Goal: Communication & Community: Connect with others

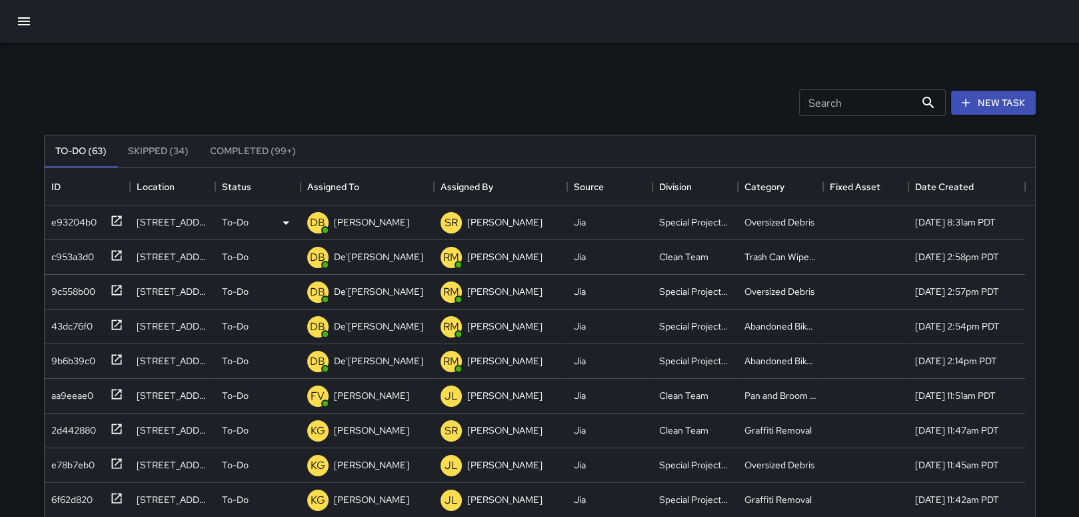
scroll to position [554, 980]
click at [117, 217] on icon at bounding box center [116, 220] width 13 height 13
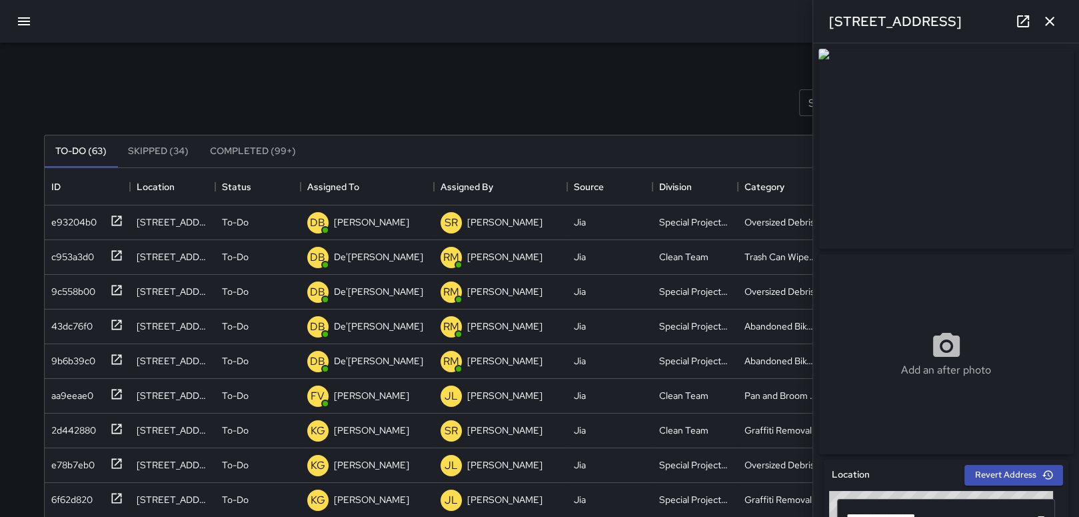
click at [1052, 18] on icon "button" at bounding box center [1049, 21] width 9 height 9
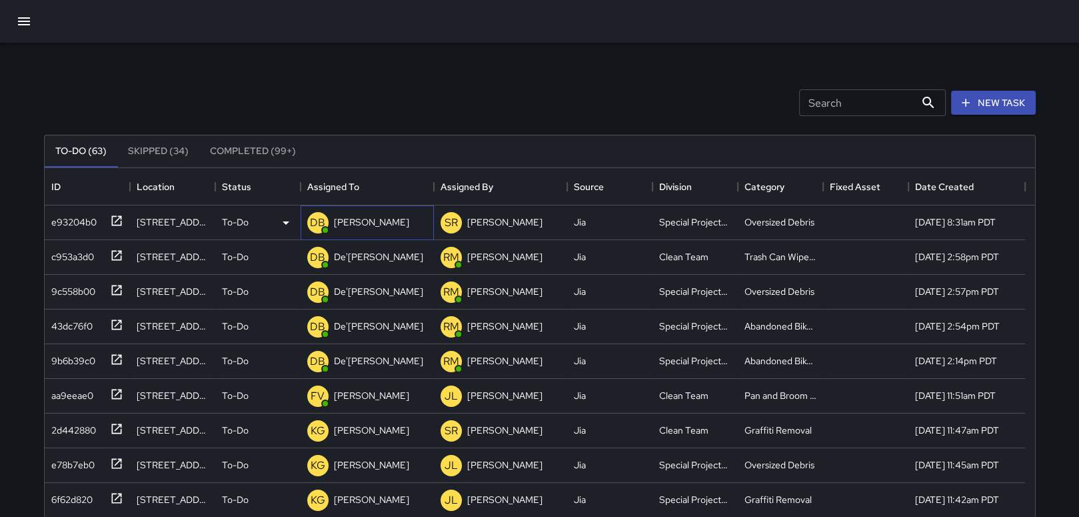
click at [363, 222] on p "[PERSON_NAME]" at bounding box center [371, 221] width 75 height 13
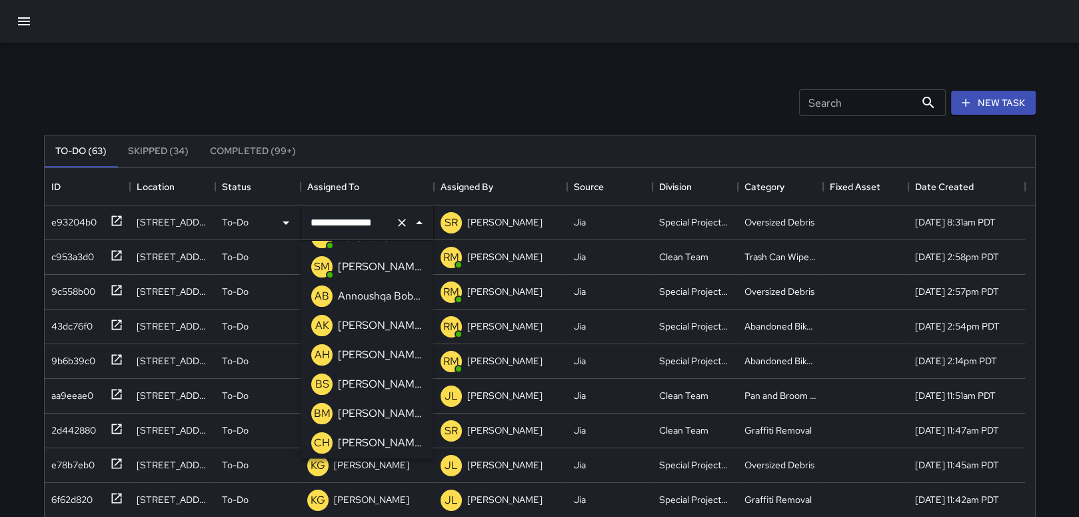
scroll to position [453, 0]
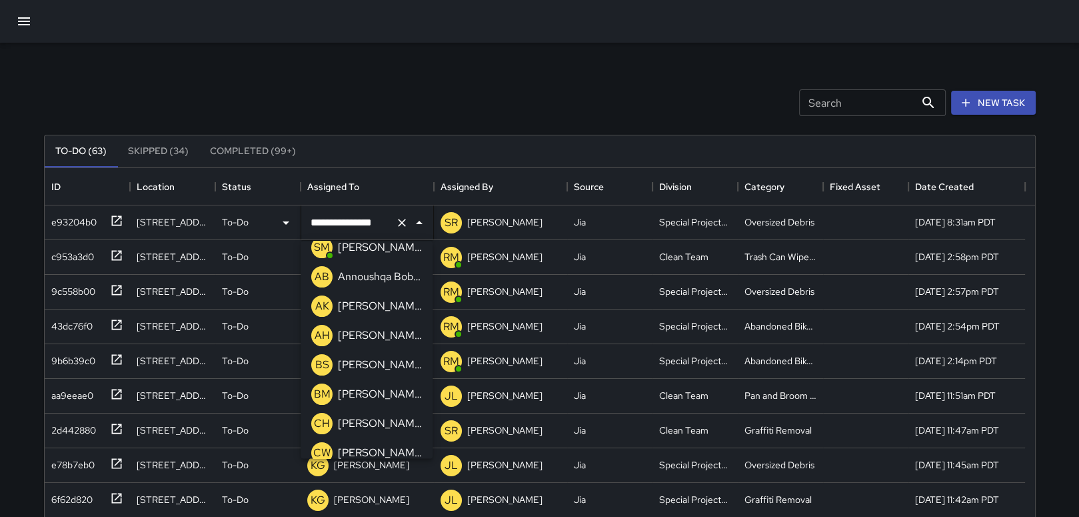
click at [510, 59] on div "**********" at bounding box center [540, 415] width 1024 height 745
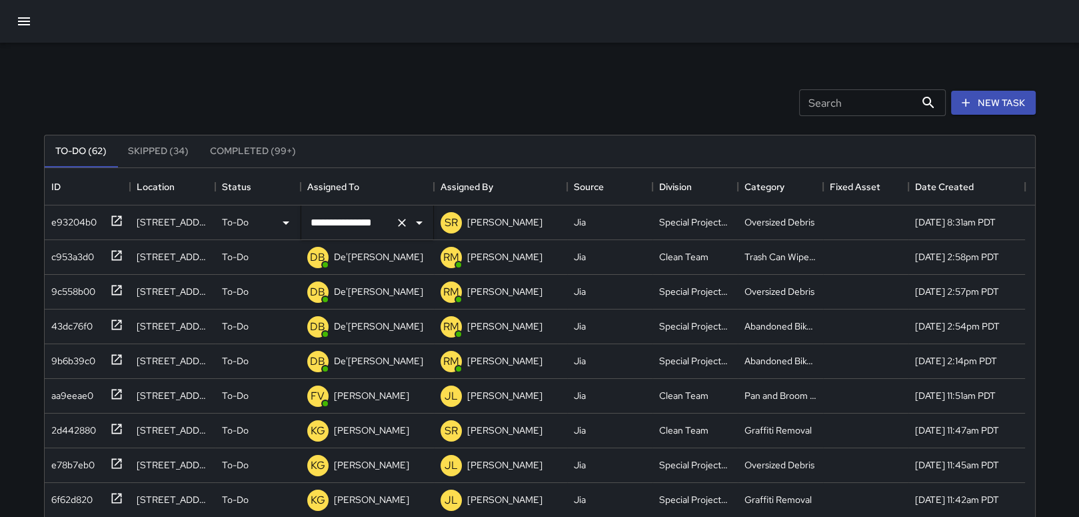
click at [419, 224] on icon "Open" at bounding box center [419, 223] width 16 height 16
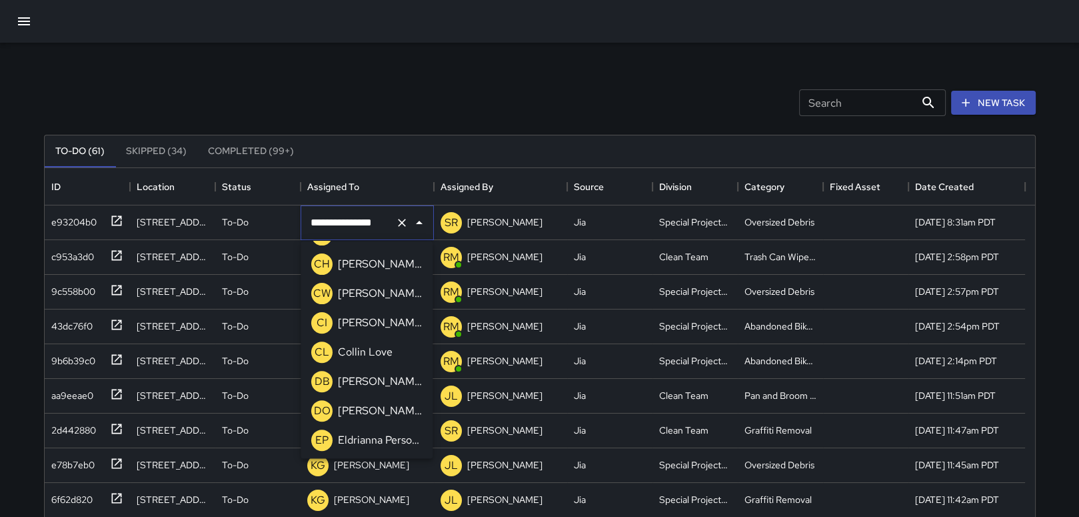
scroll to position [639, 0]
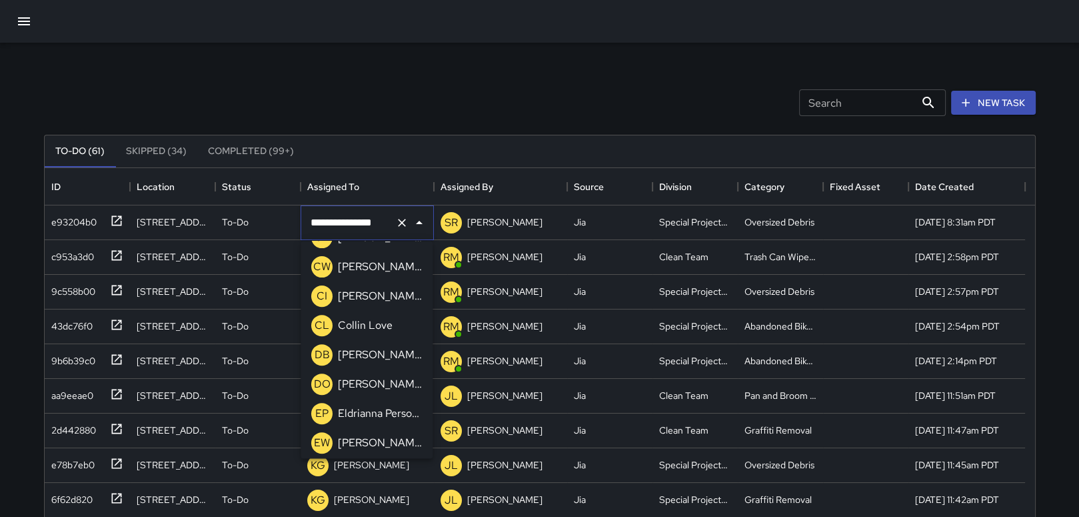
click at [375, 415] on p "Eldrianna Persons" at bounding box center [380, 414] width 84 height 16
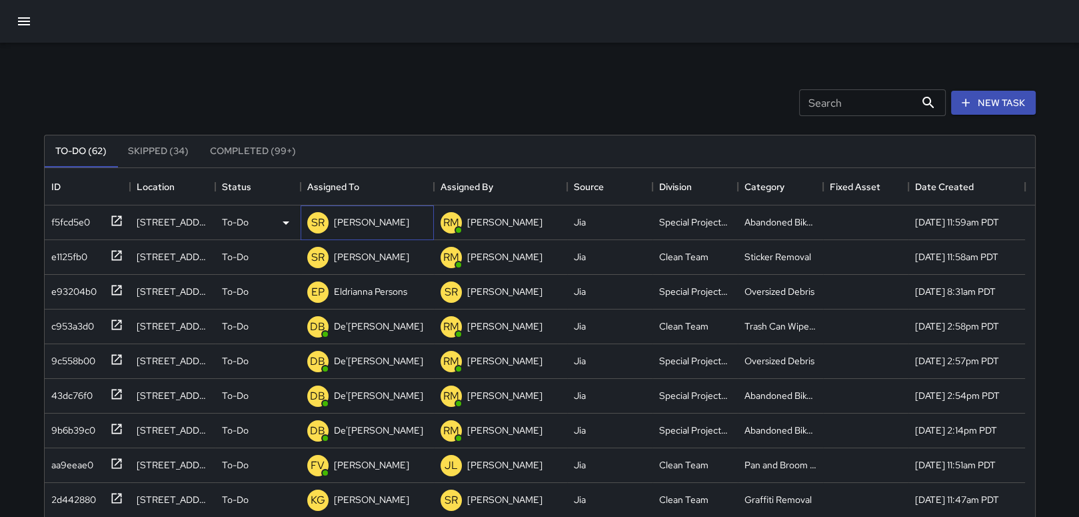
click at [349, 216] on p "[PERSON_NAME]" at bounding box center [371, 221] width 75 height 13
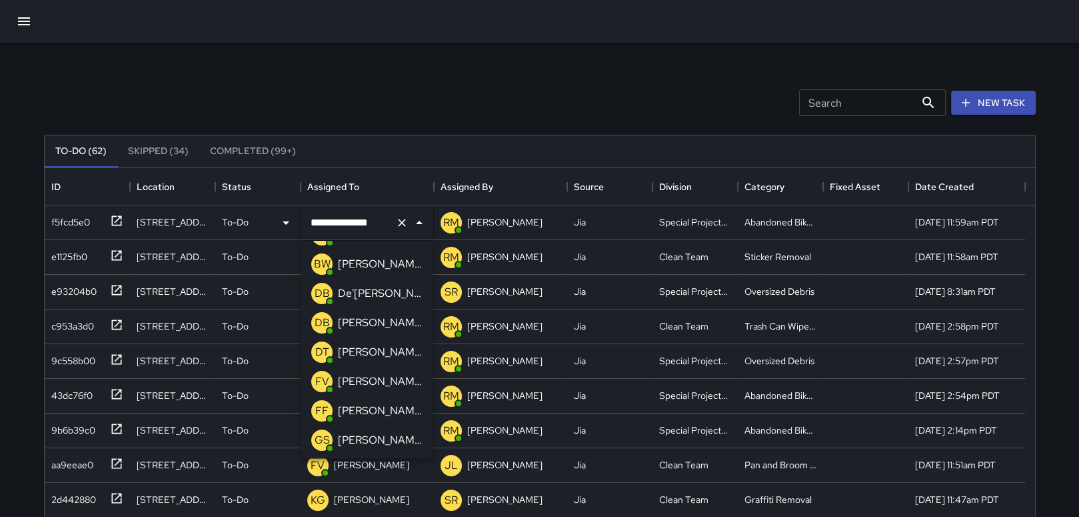
scroll to position [106, 0]
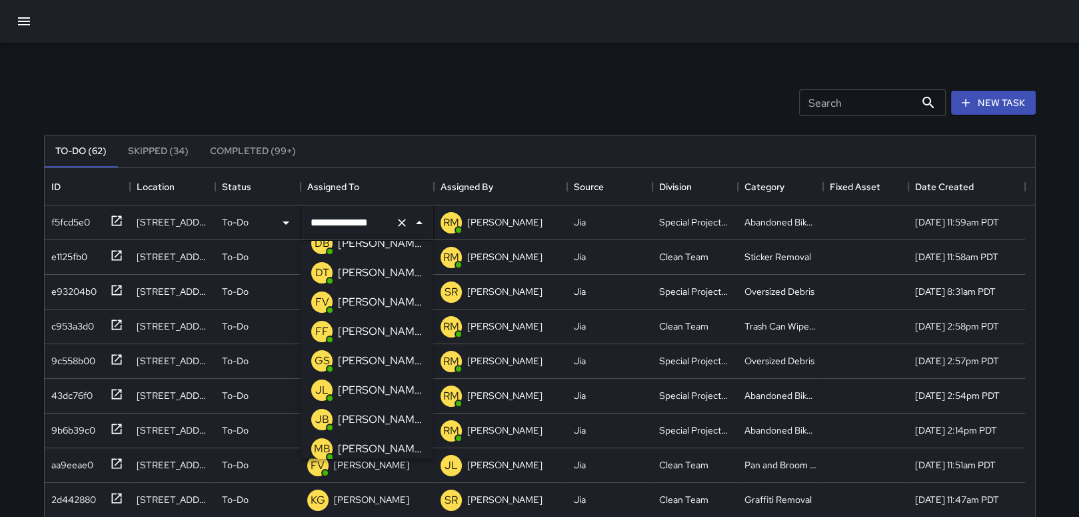
click at [363, 364] on p "[PERSON_NAME]" at bounding box center [380, 361] width 84 height 16
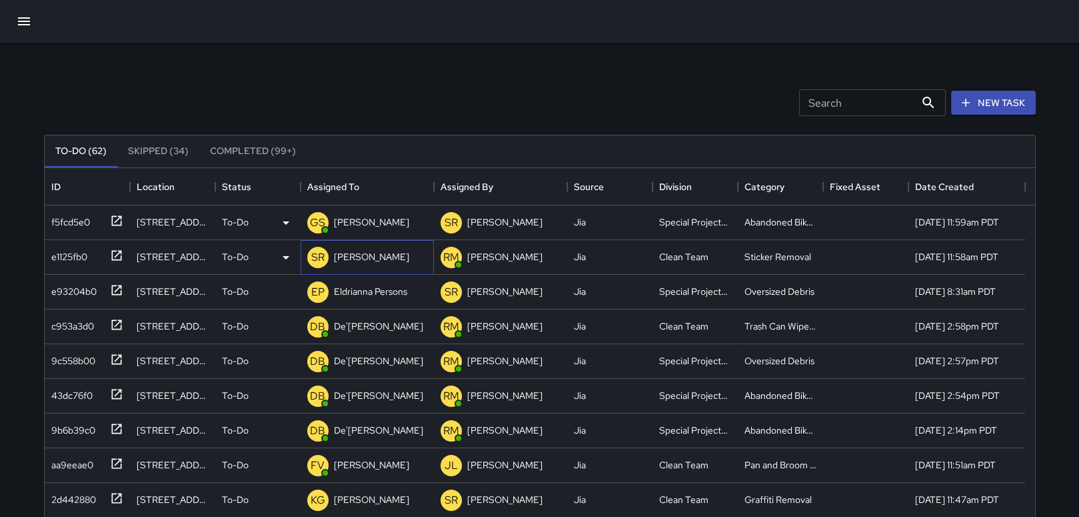
click at [371, 255] on p "[PERSON_NAME]" at bounding box center [371, 256] width 75 height 13
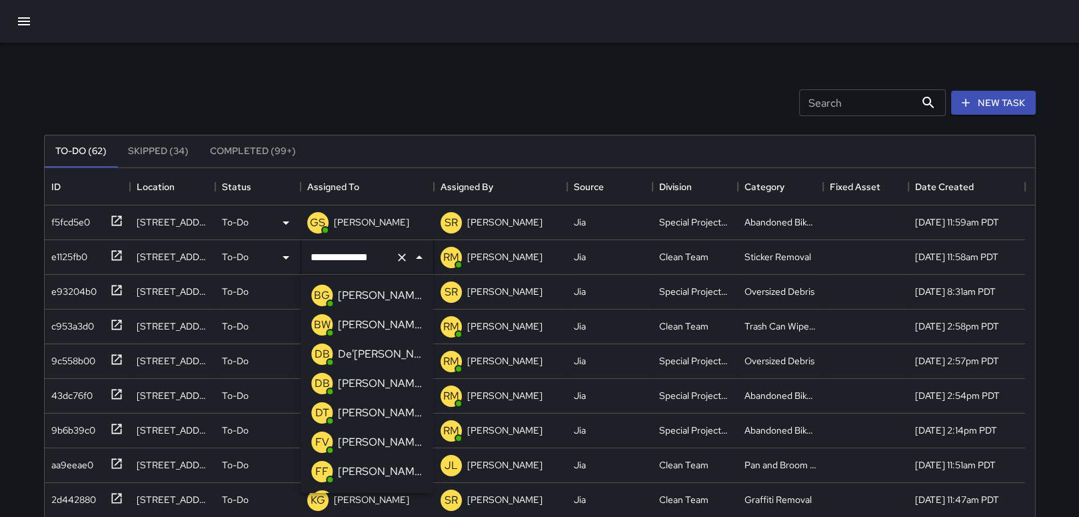
scroll to position [1108, 0]
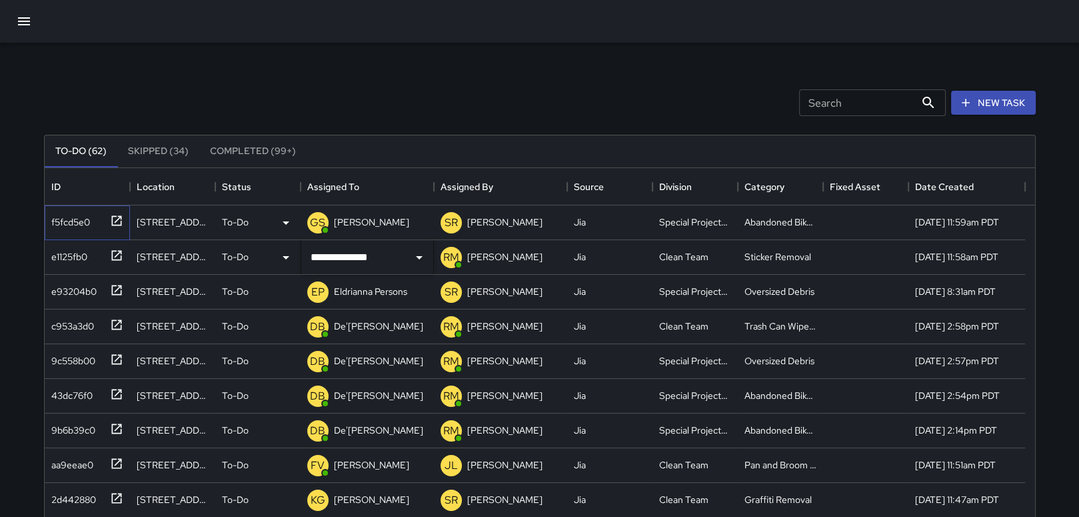
click at [117, 217] on icon at bounding box center [116, 220] width 13 height 13
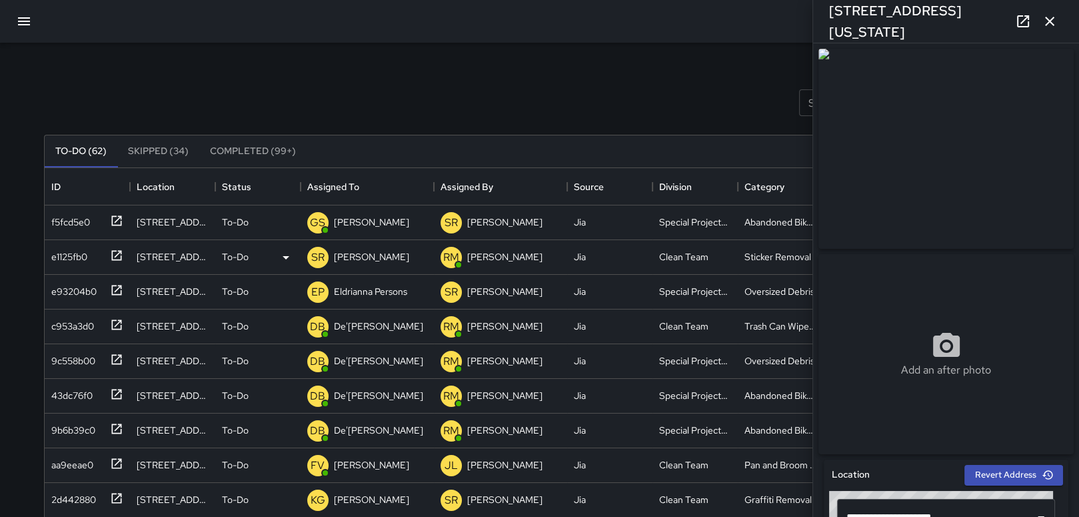
click at [1047, 19] on icon "button" at bounding box center [1049, 21] width 9 height 9
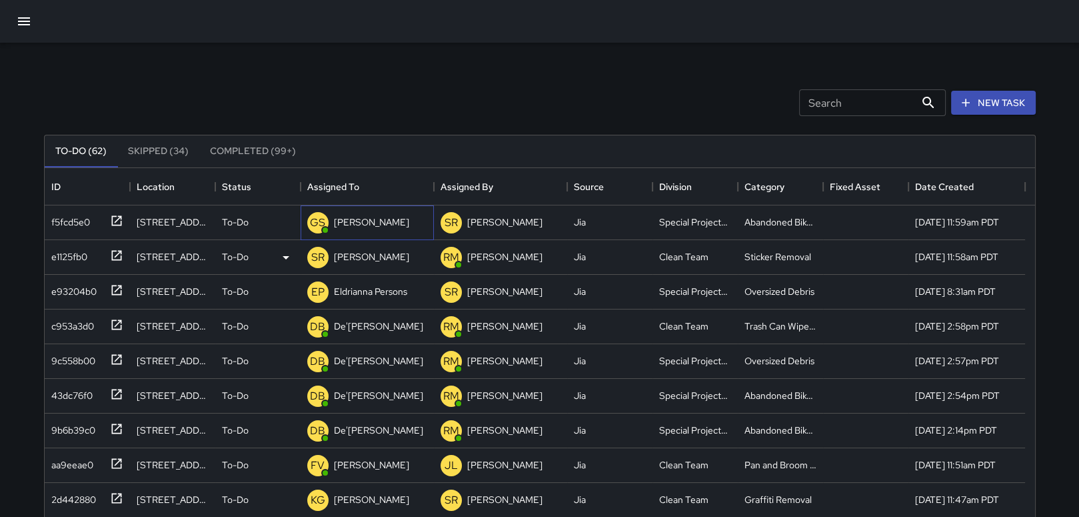
click at [373, 221] on p "[PERSON_NAME]" at bounding box center [371, 221] width 75 height 13
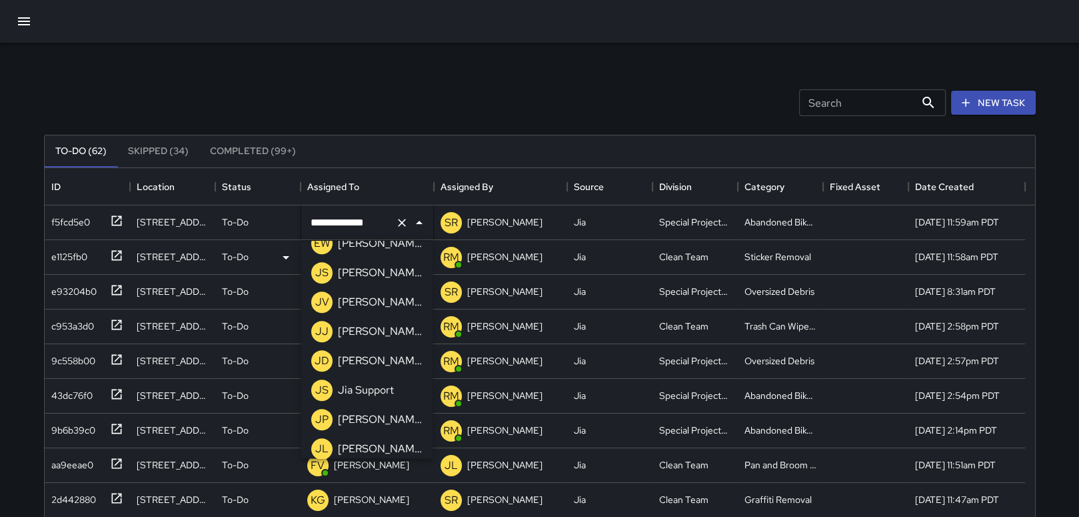
scroll to position [852, 0]
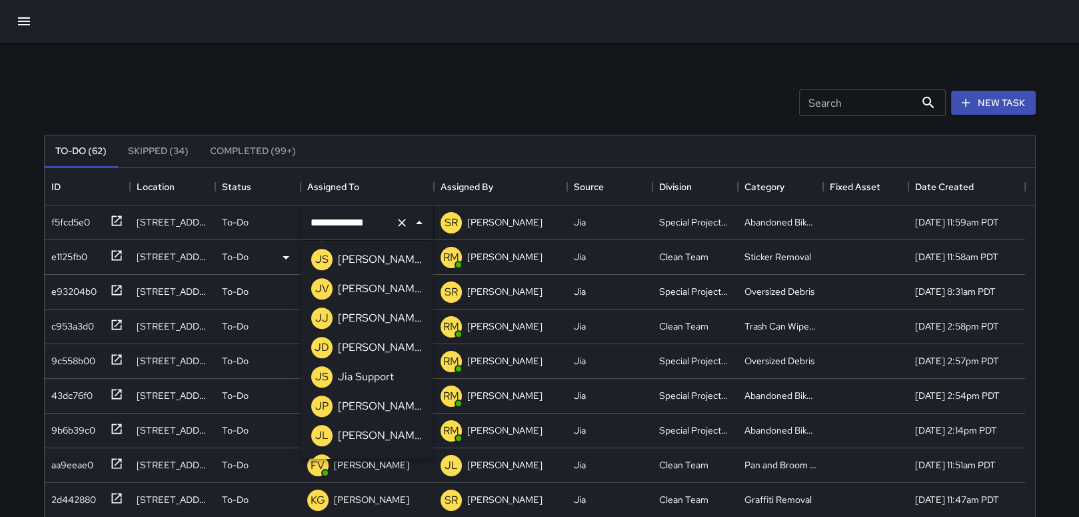
click at [387, 409] on p "[PERSON_NAME]" at bounding box center [380, 407] width 84 height 16
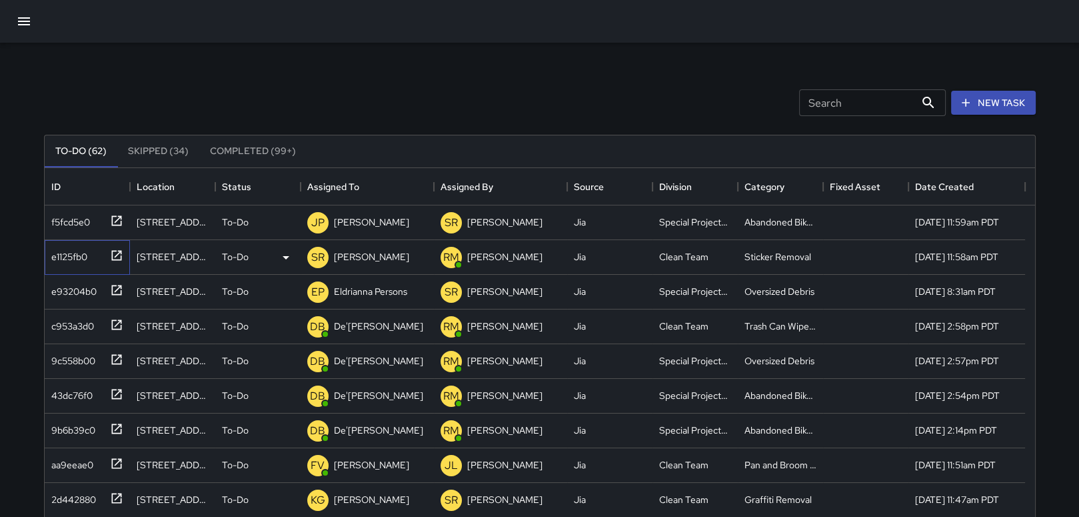
click at [115, 253] on icon at bounding box center [116, 255] width 13 height 13
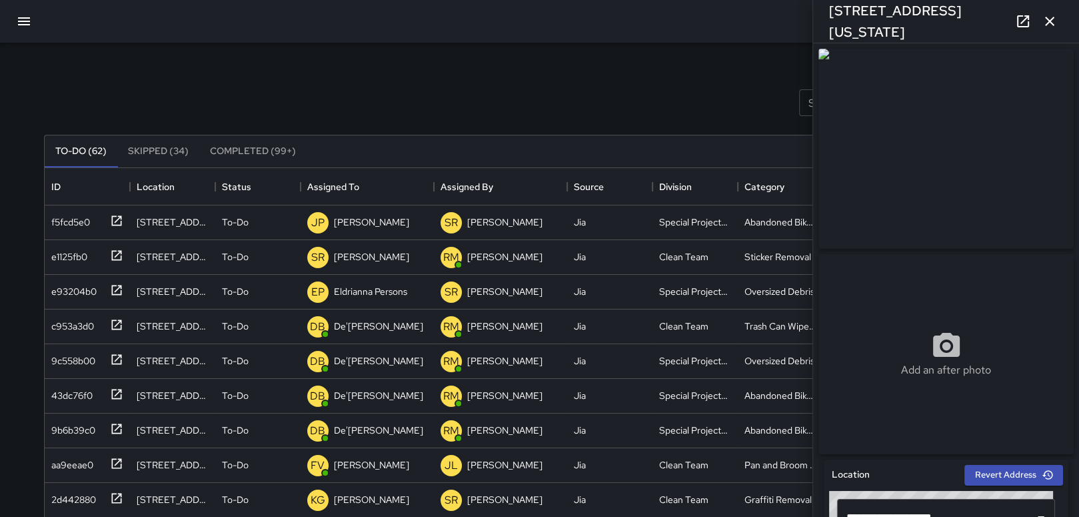
click at [1054, 18] on icon "button" at bounding box center [1050, 21] width 16 height 16
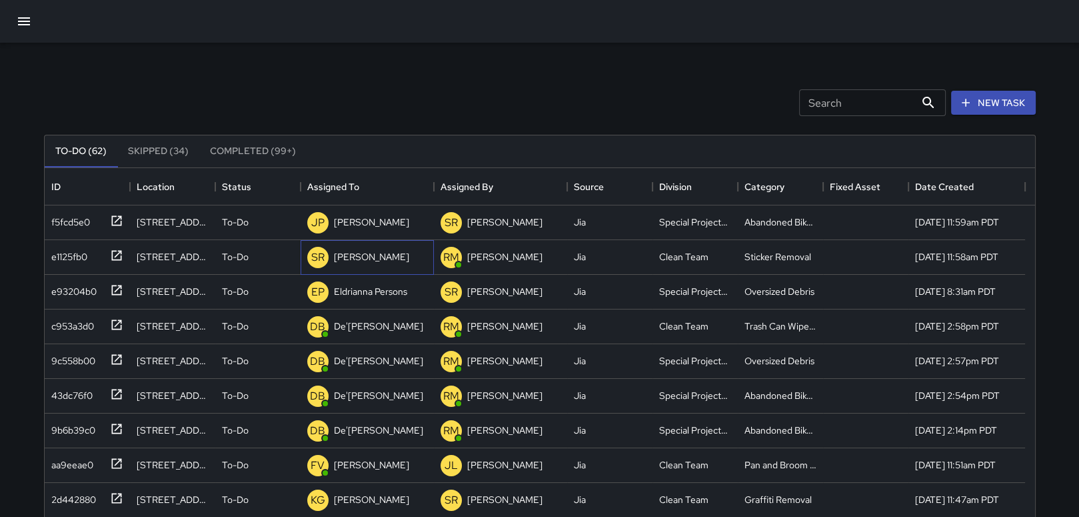
click at [380, 259] on p "[PERSON_NAME]" at bounding box center [371, 256] width 75 height 13
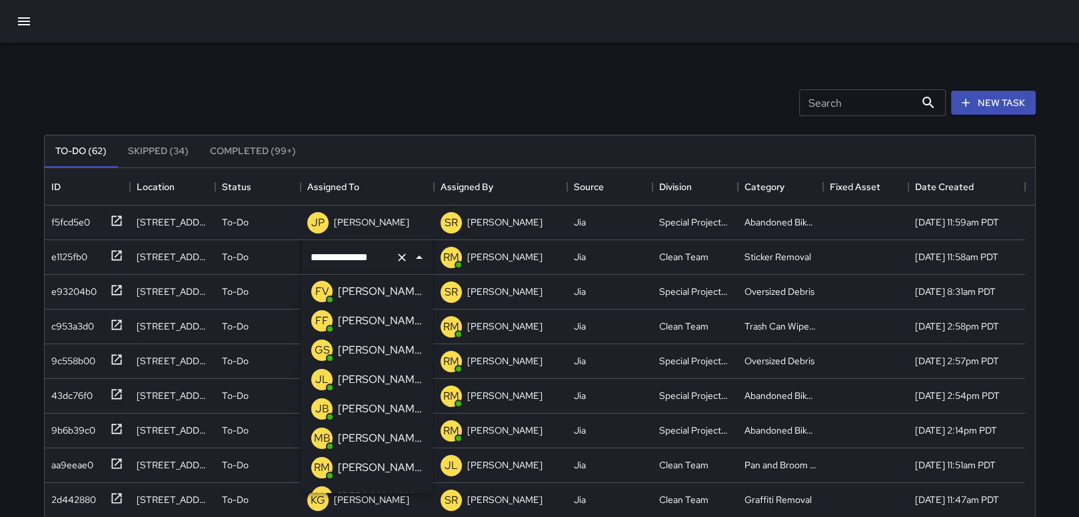
scroll to position [187, 0]
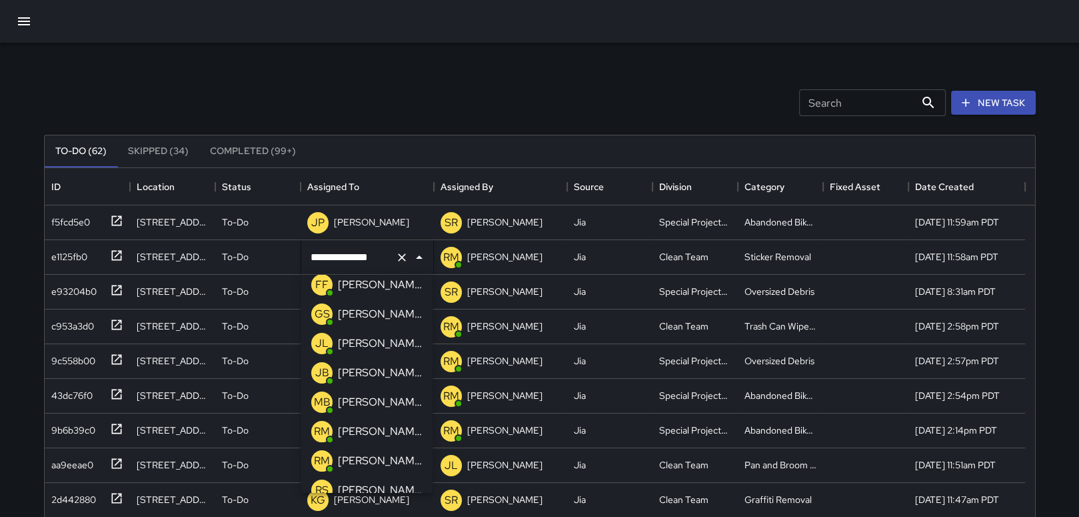
click at [371, 311] on p "[PERSON_NAME]" at bounding box center [380, 314] width 84 height 16
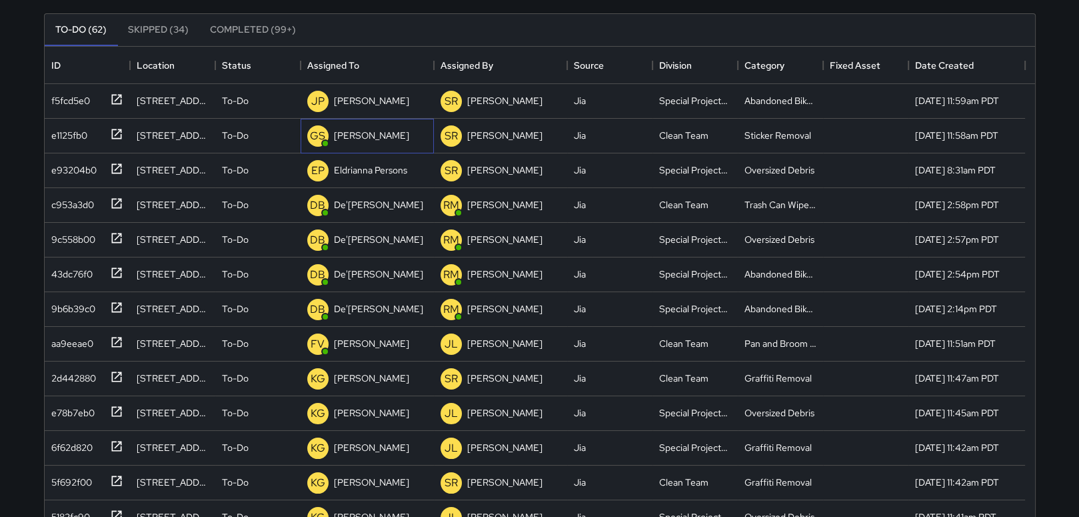
scroll to position [133, 0]
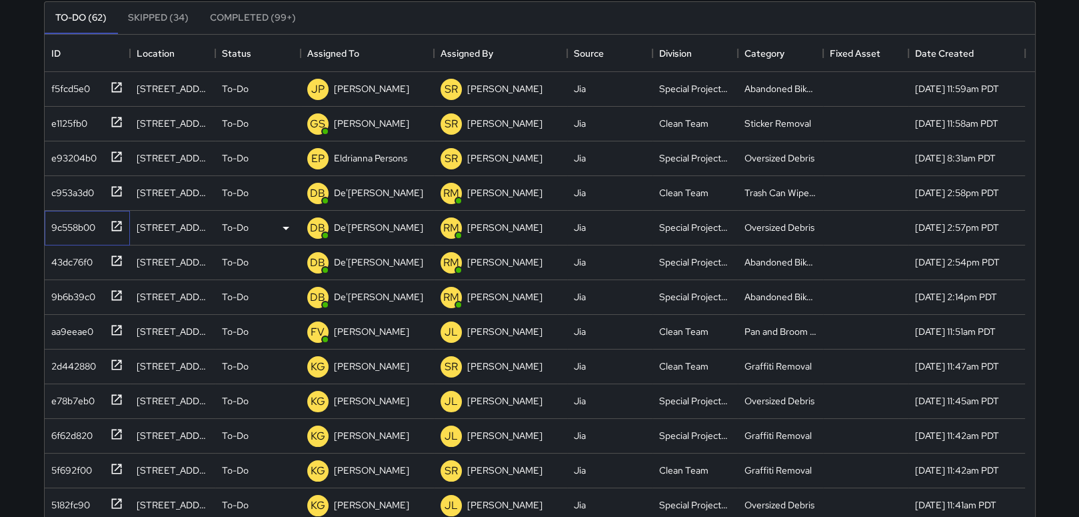
click at [111, 223] on icon at bounding box center [116, 226] width 10 height 10
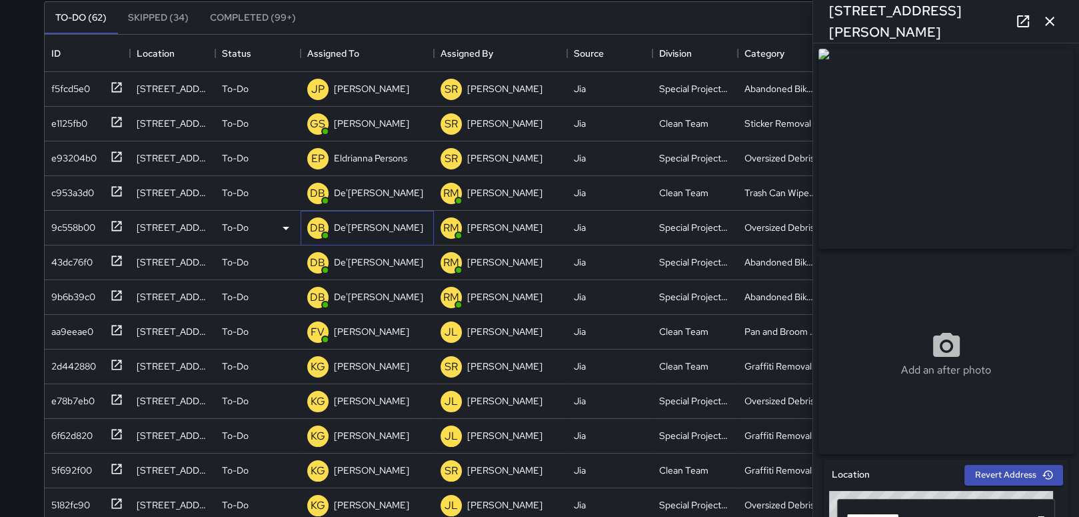
click at [387, 226] on p "De'[PERSON_NAME]" at bounding box center [378, 227] width 89 height 13
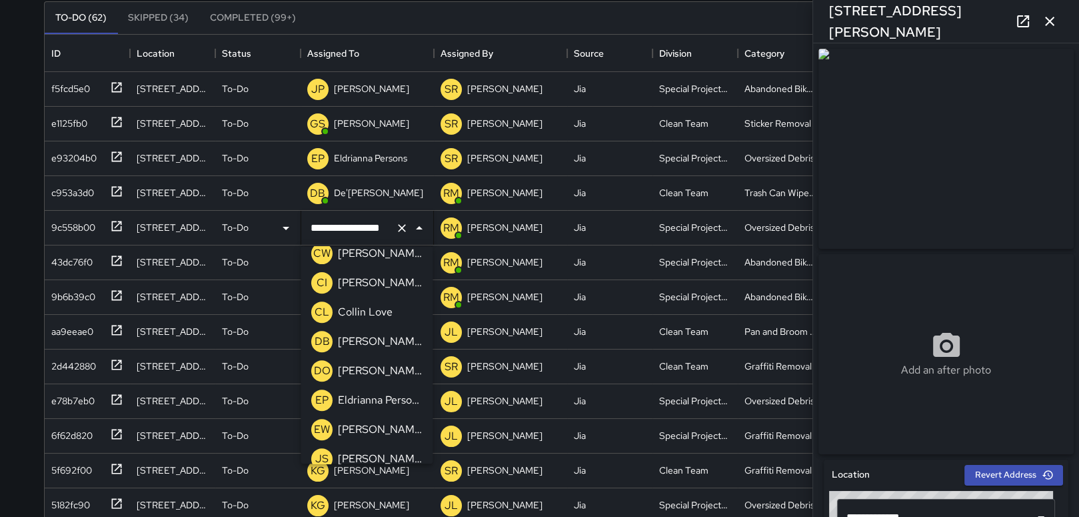
scroll to position [667, 0]
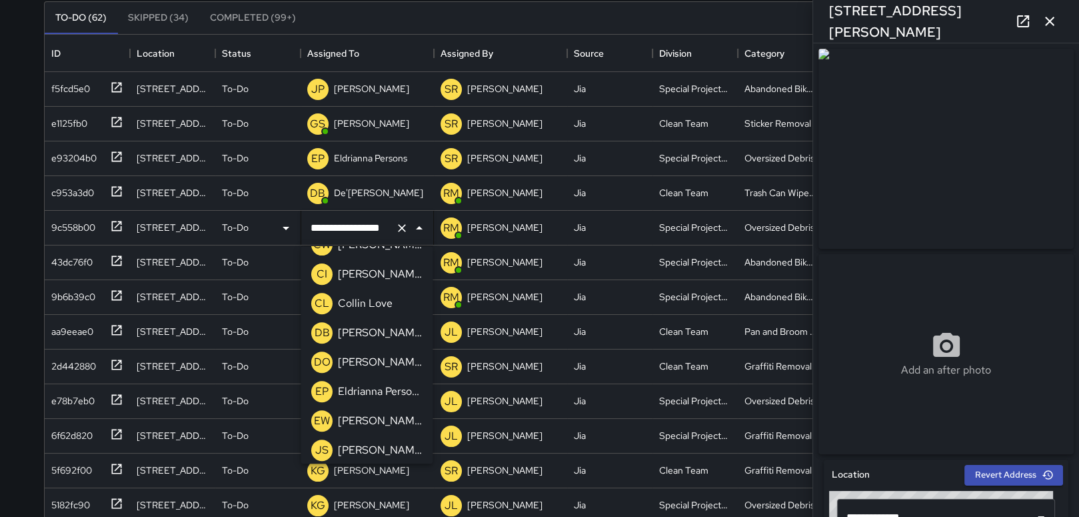
click at [365, 390] on p "Eldrianna Persons" at bounding box center [380, 391] width 84 height 16
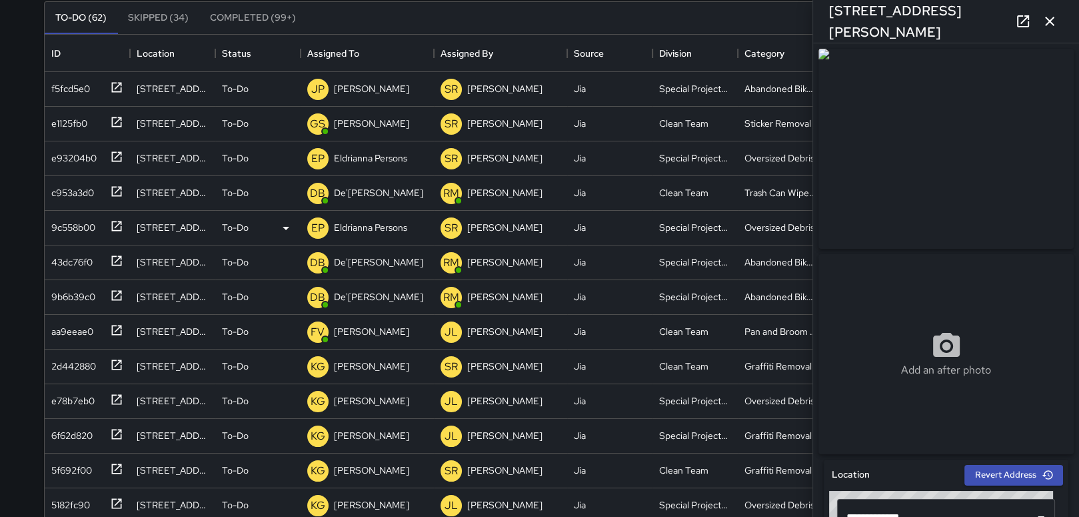
click at [1051, 21] on icon "button" at bounding box center [1049, 21] width 9 height 9
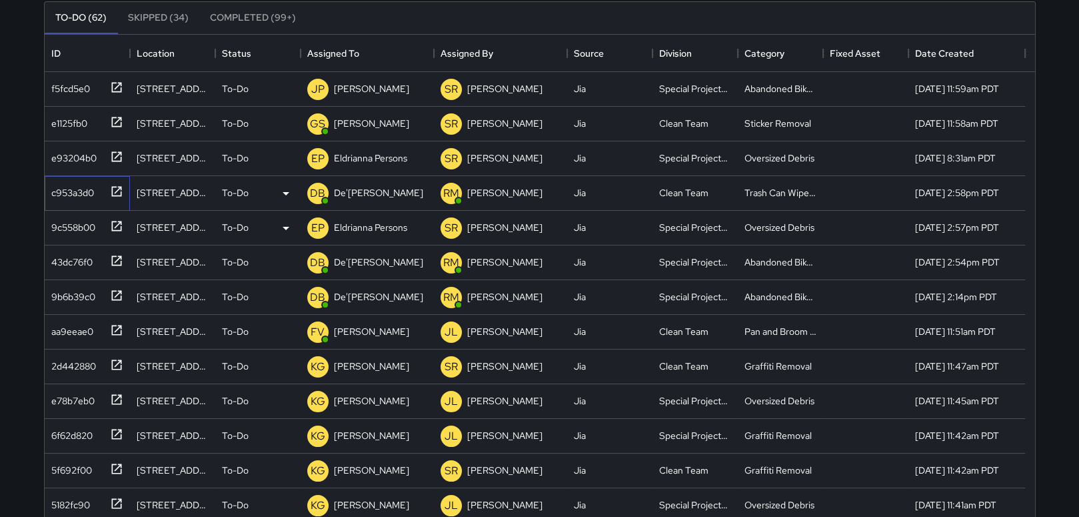
click at [117, 187] on icon at bounding box center [116, 191] width 13 height 13
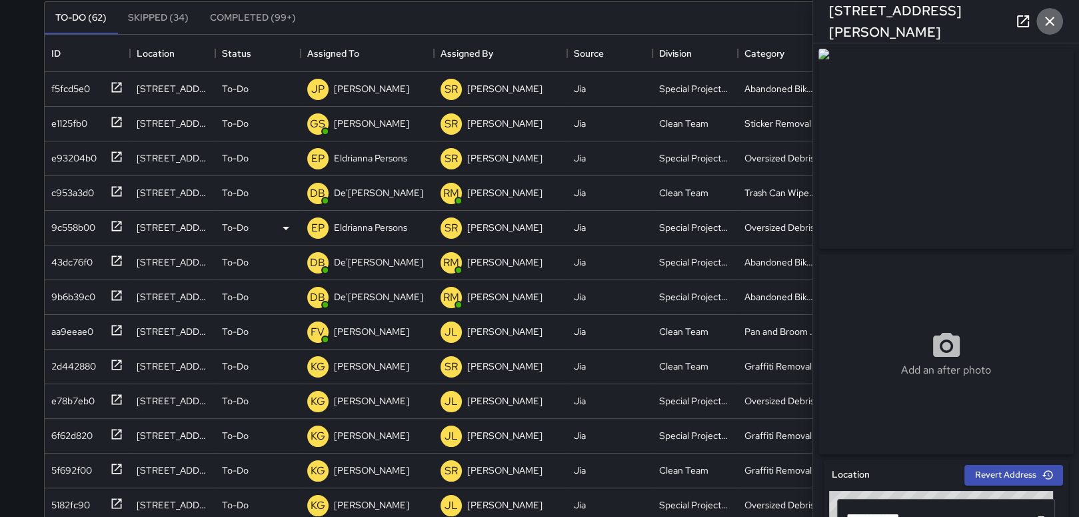
click at [1048, 18] on icon "button" at bounding box center [1050, 21] width 16 height 16
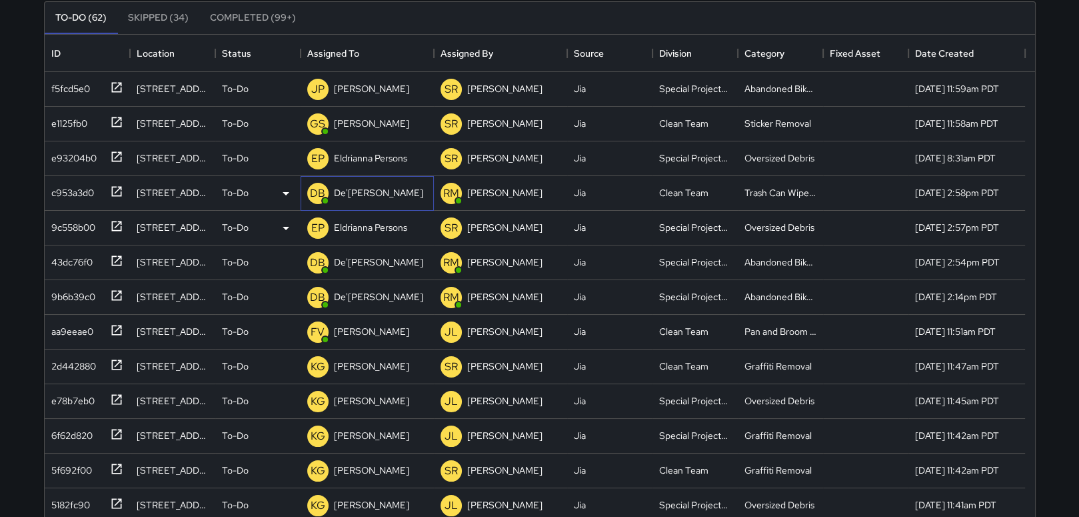
click at [350, 189] on p "De'[PERSON_NAME]" at bounding box center [378, 192] width 89 height 13
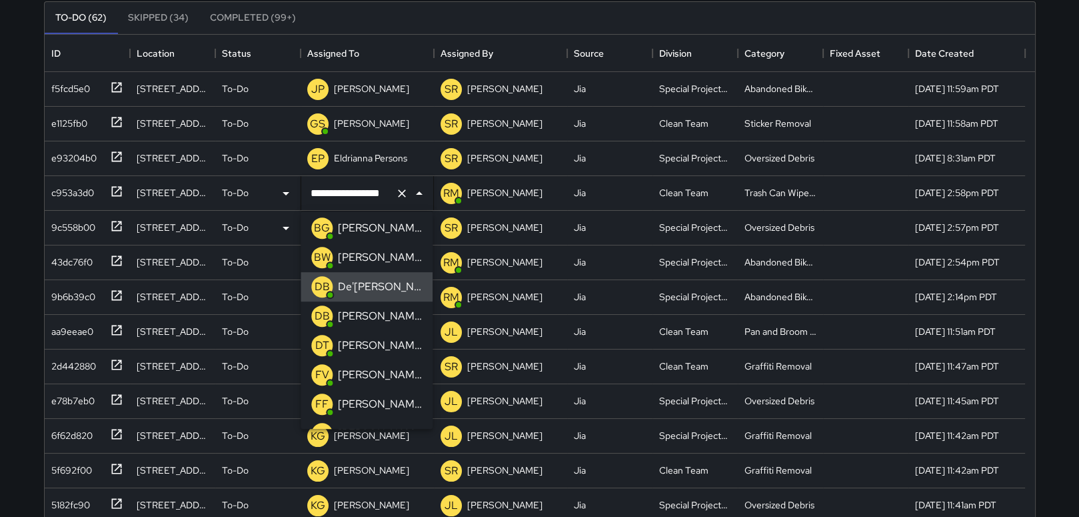
scroll to position [0, 0]
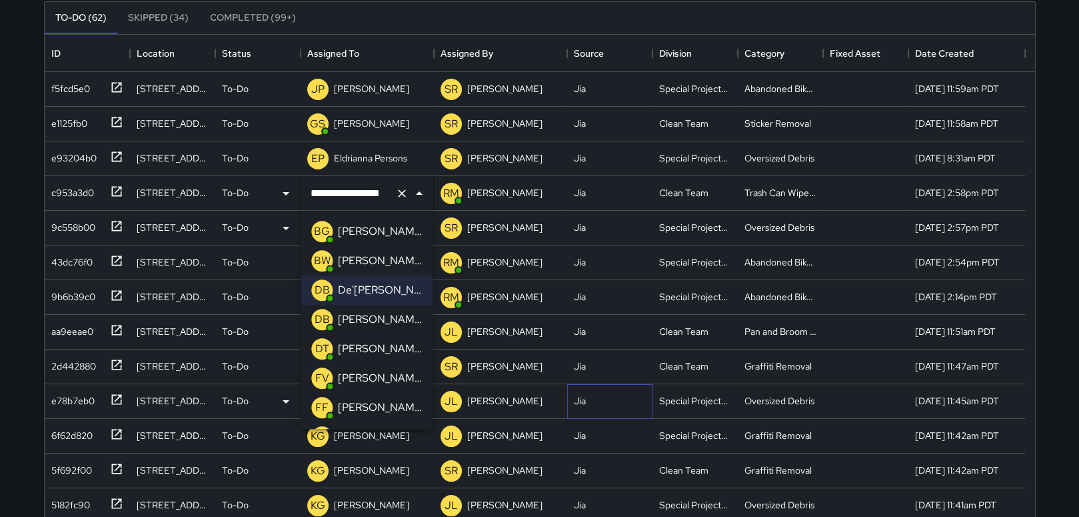
click at [620, 389] on div "Jia" at bounding box center [609, 401] width 85 height 35
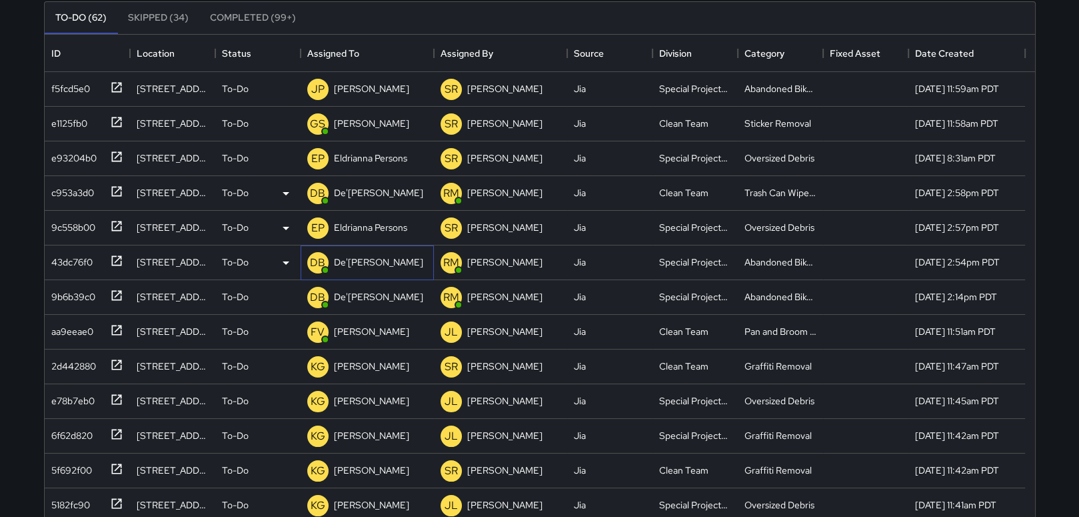
click at [365, 260] on p "De'[PERSON_NAME]" at bounding box center [378, 261] width 89 height 13
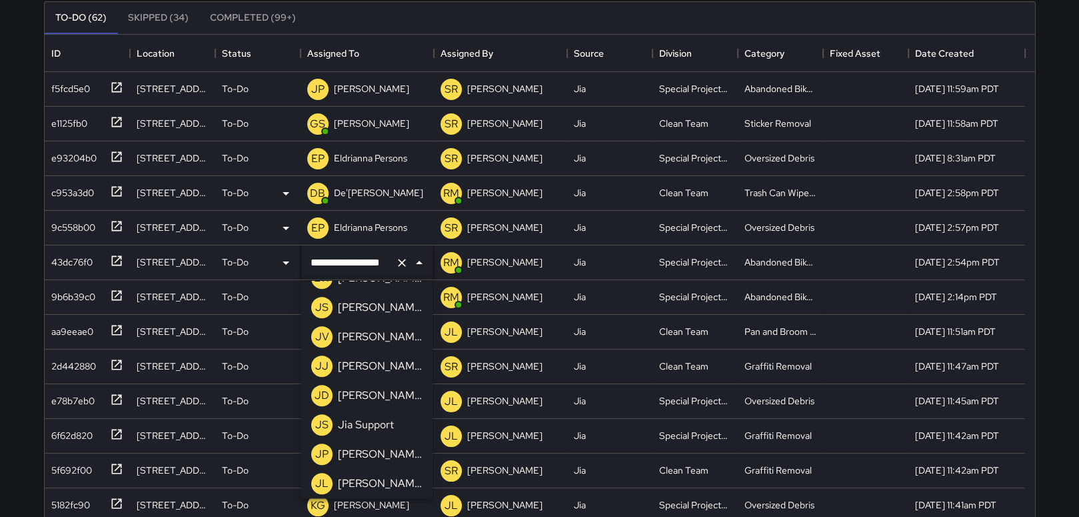
scroll to position [853, 0]
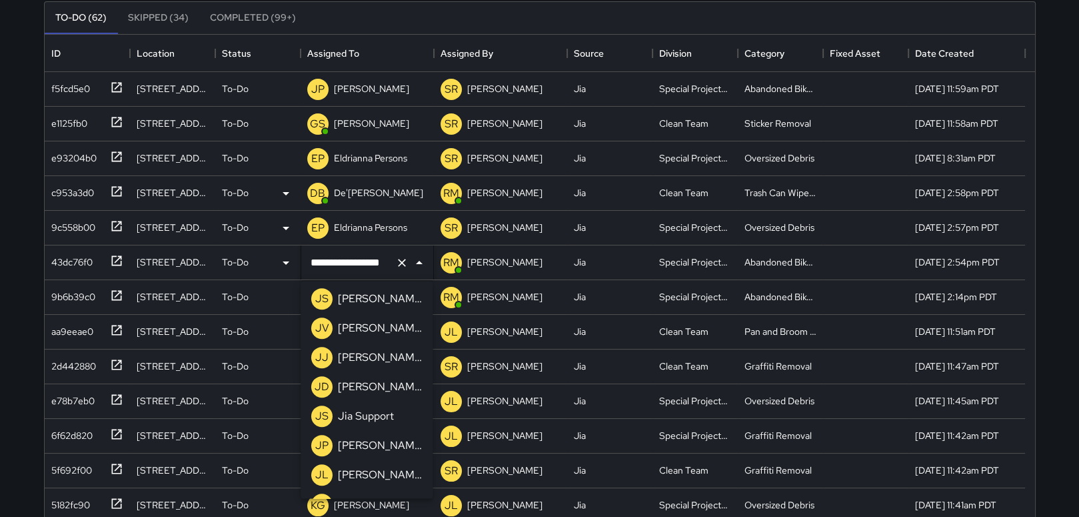
click at [389, 450] on p "[PERSON_NAME]" at bounding box center [380, 445] width 84 height 16
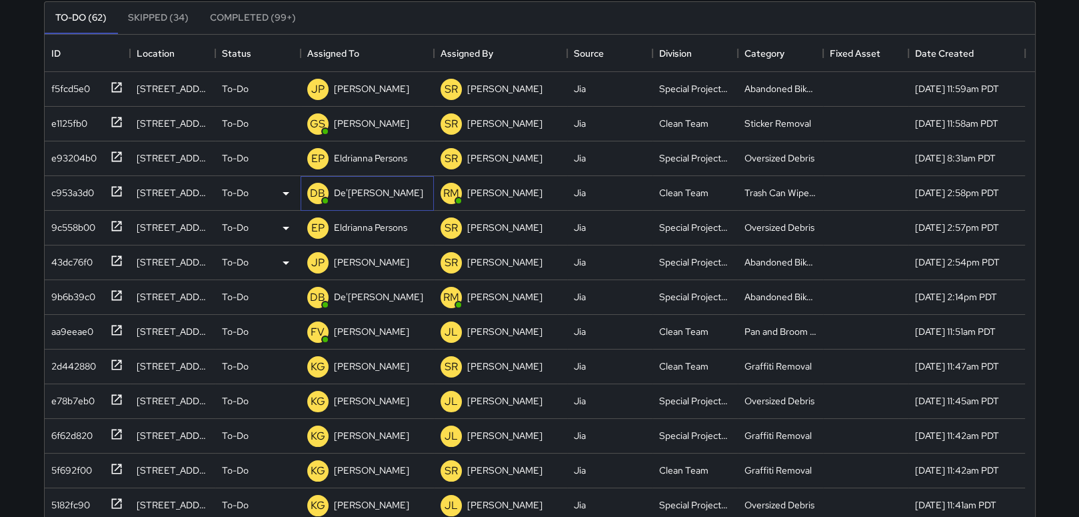
click at [365, 189] on p "De'[PERSON_NAME]" at bounding box center [378, 192] width 89 height 13
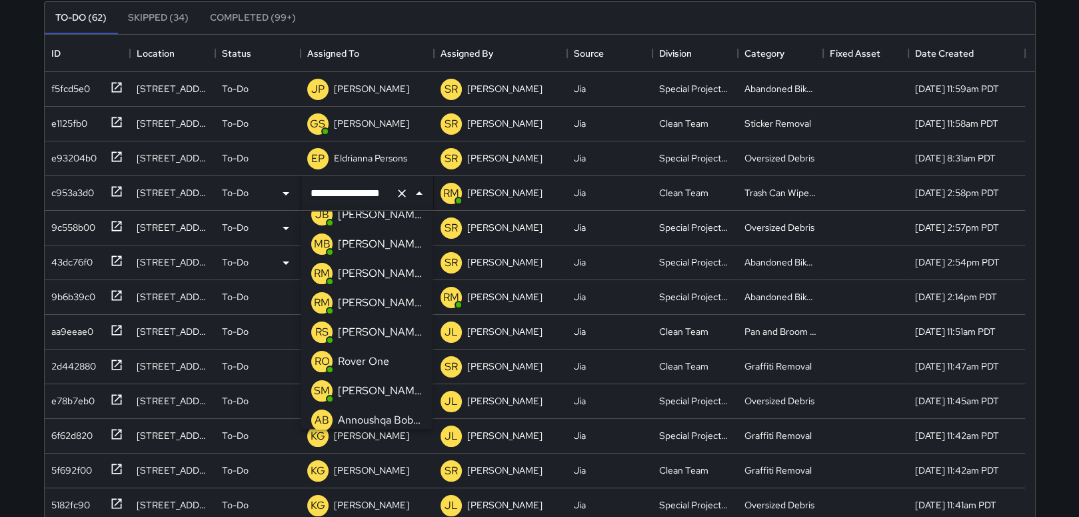
scroll to position [293, 0]
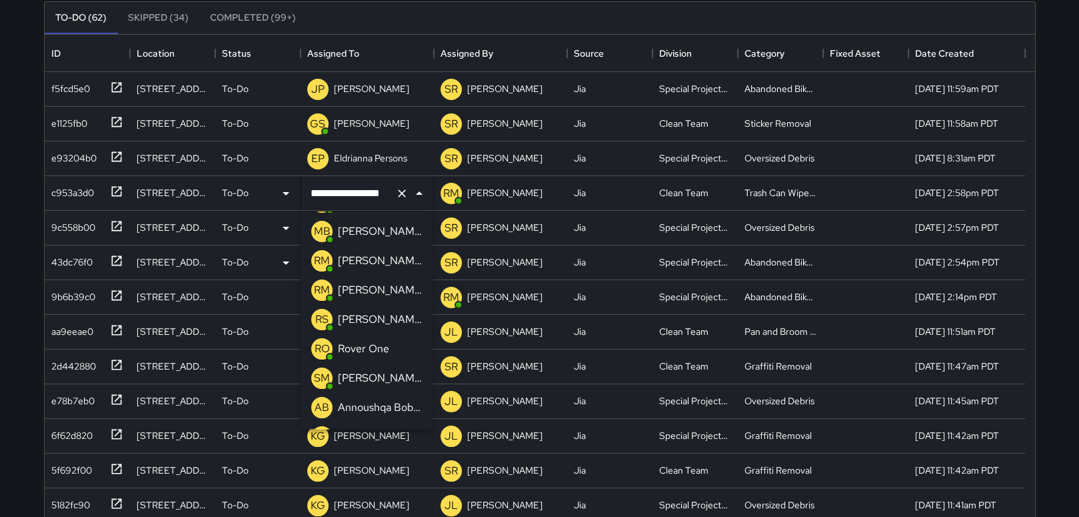
click at [385, 350] on p "Rover One" at bounding box center [363, 349] width 51 height 16
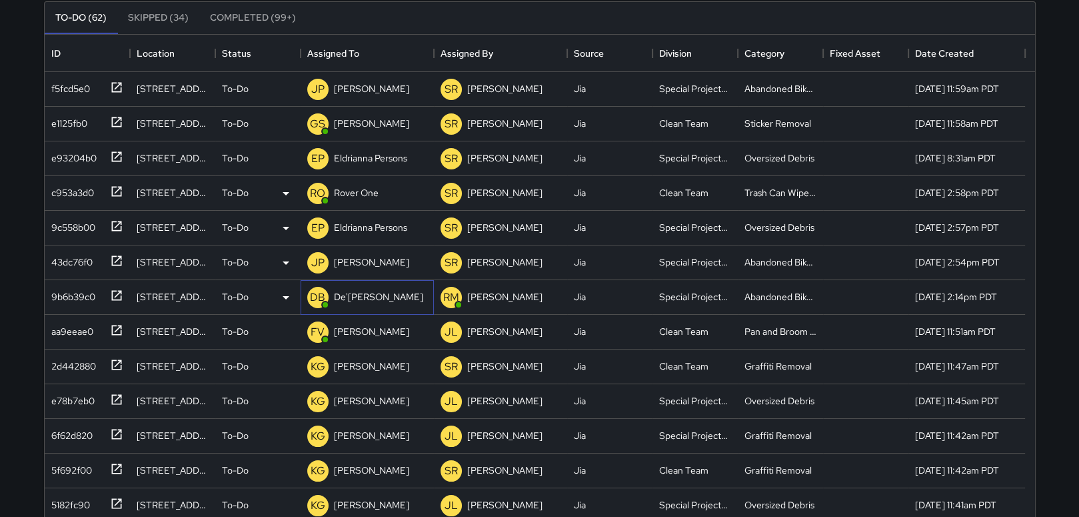
click at [365, 301] on p "De'[PERSON_NAME]" at bounding box center [378, 296] width 89 height 13
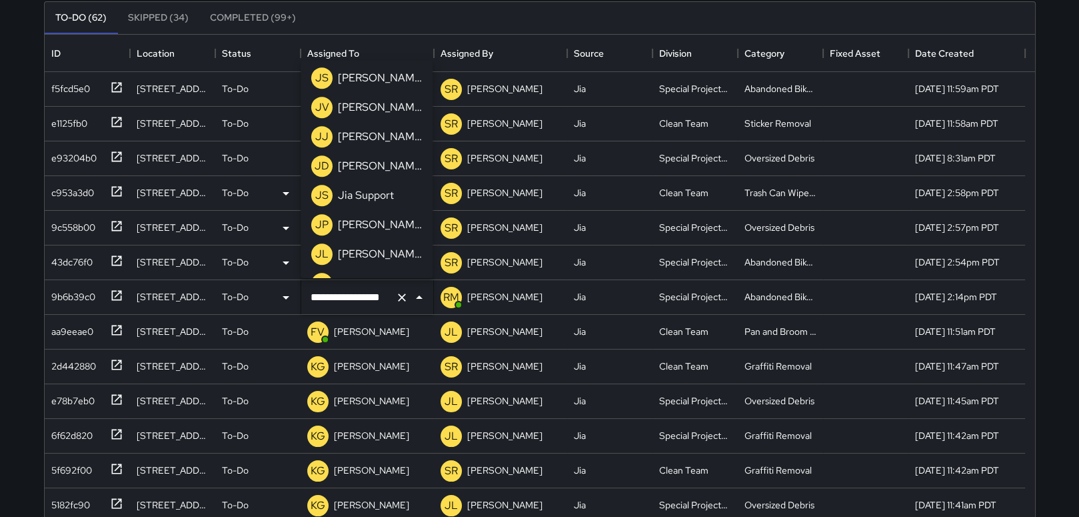
scroll to position [862, 0]
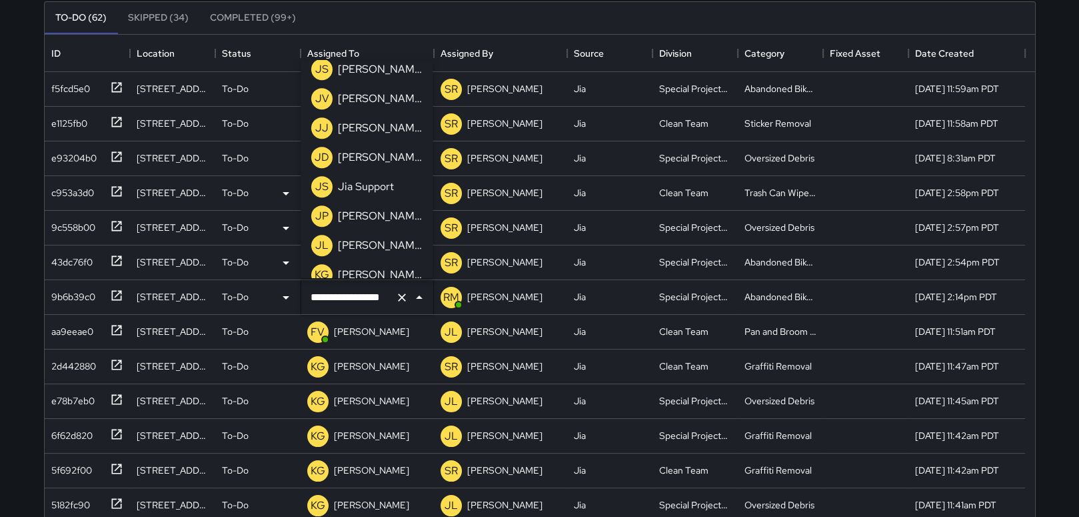
click at [389, 220] on p "[PERSON_NAME]" at bounding box center [380, 216] width 84 height 16
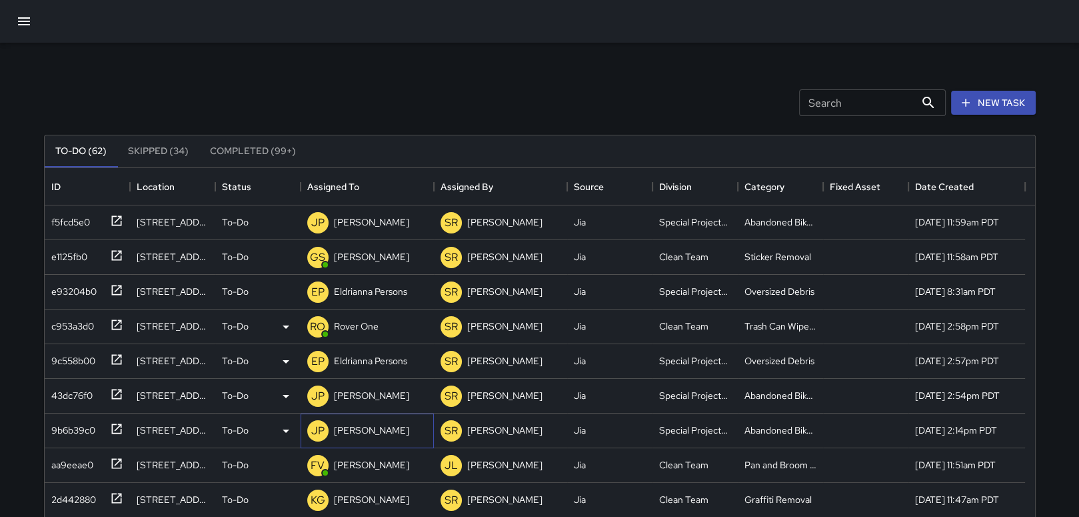
scroll to position [21, 0]
